Goal: Navigation & Orientation: Find specific page/section

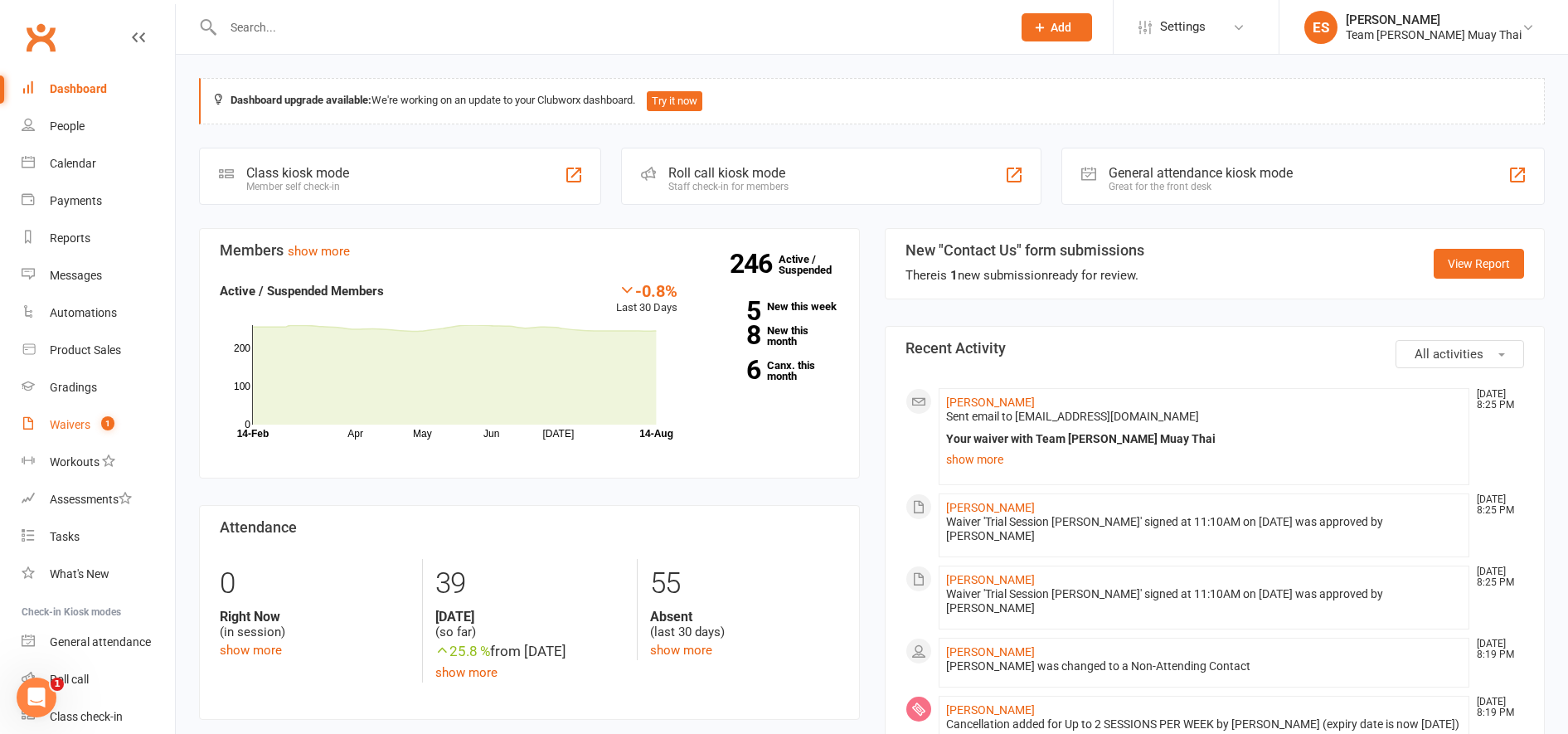
click at [60, 440] on link "Waivers 1" at bounding box center [98, 424] width 154 height 37
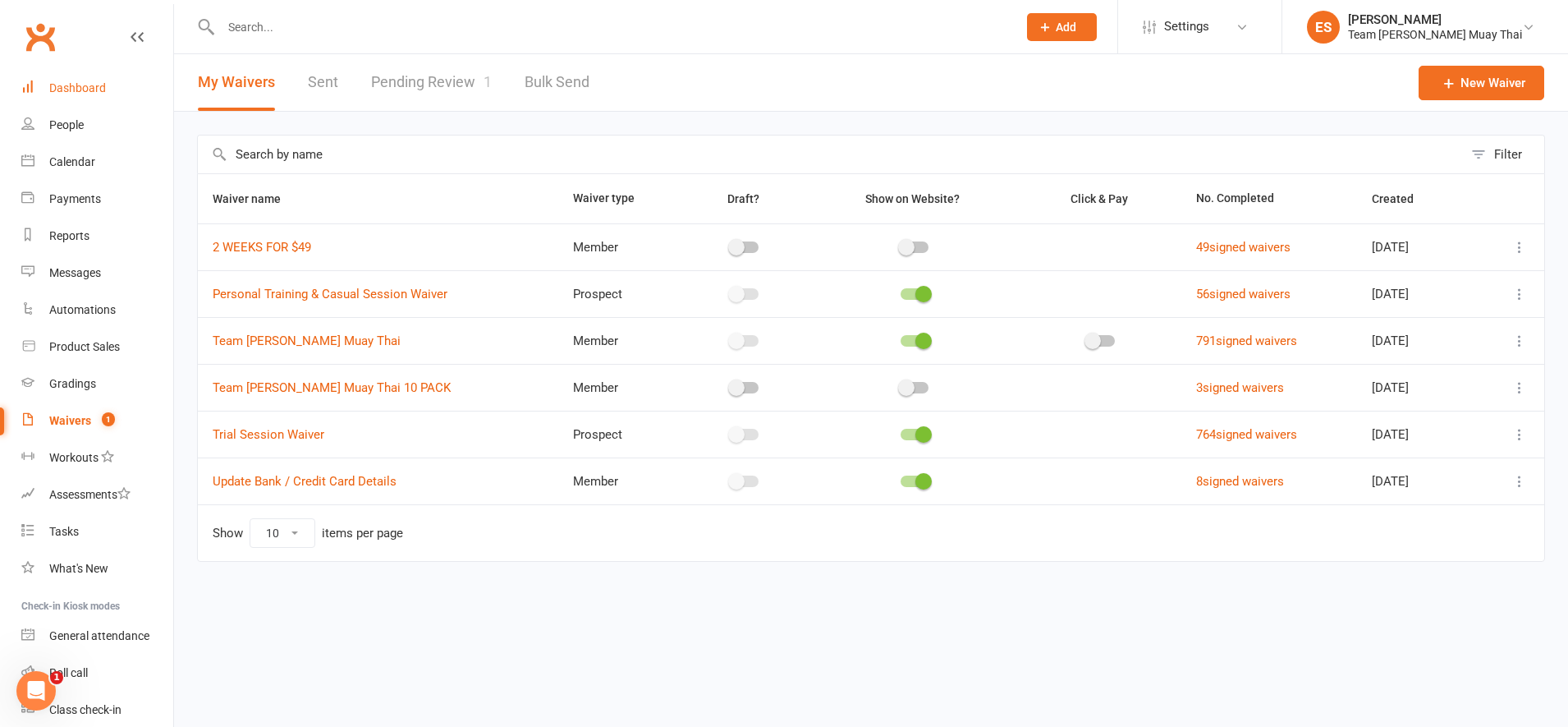
click at [62, 97] on link "Dashboard" at bounding box center [97, 88] width 152 height 37
